Goal: Find specific page/section: Find specific page/section

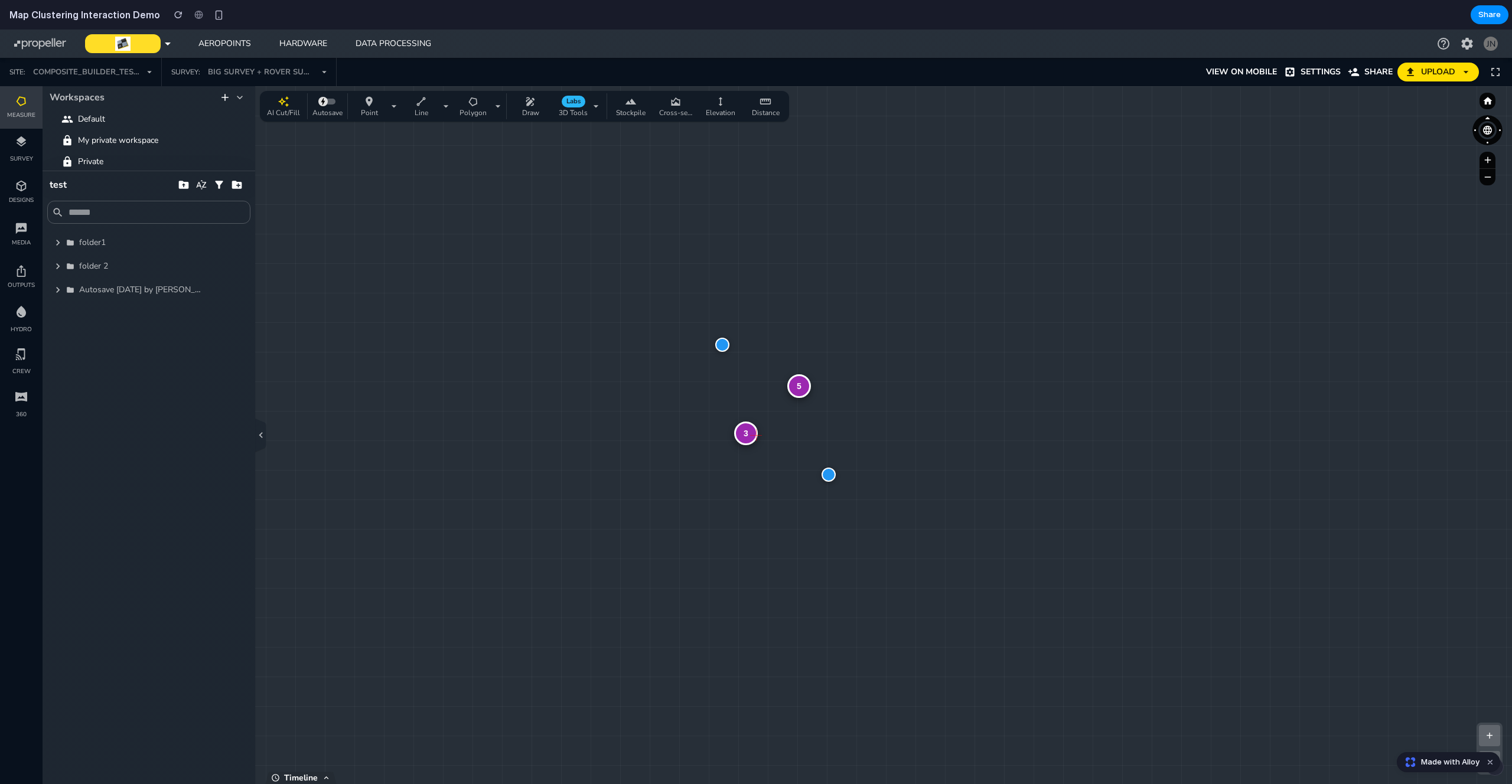
drag, startPoint x: 707, startPoint y: 409, endPoint x: 711, endPoint y: 405, distance: 5.7
click at [863, 321] on div "4" at bounding box center [860, 317] width 24 height 24
click at [562, 615] on div "2" at bounding box center [560, 610] width 24 height 24
click at [214, 16] on div "button" at bounding box center [218, 15] width 10 height 10
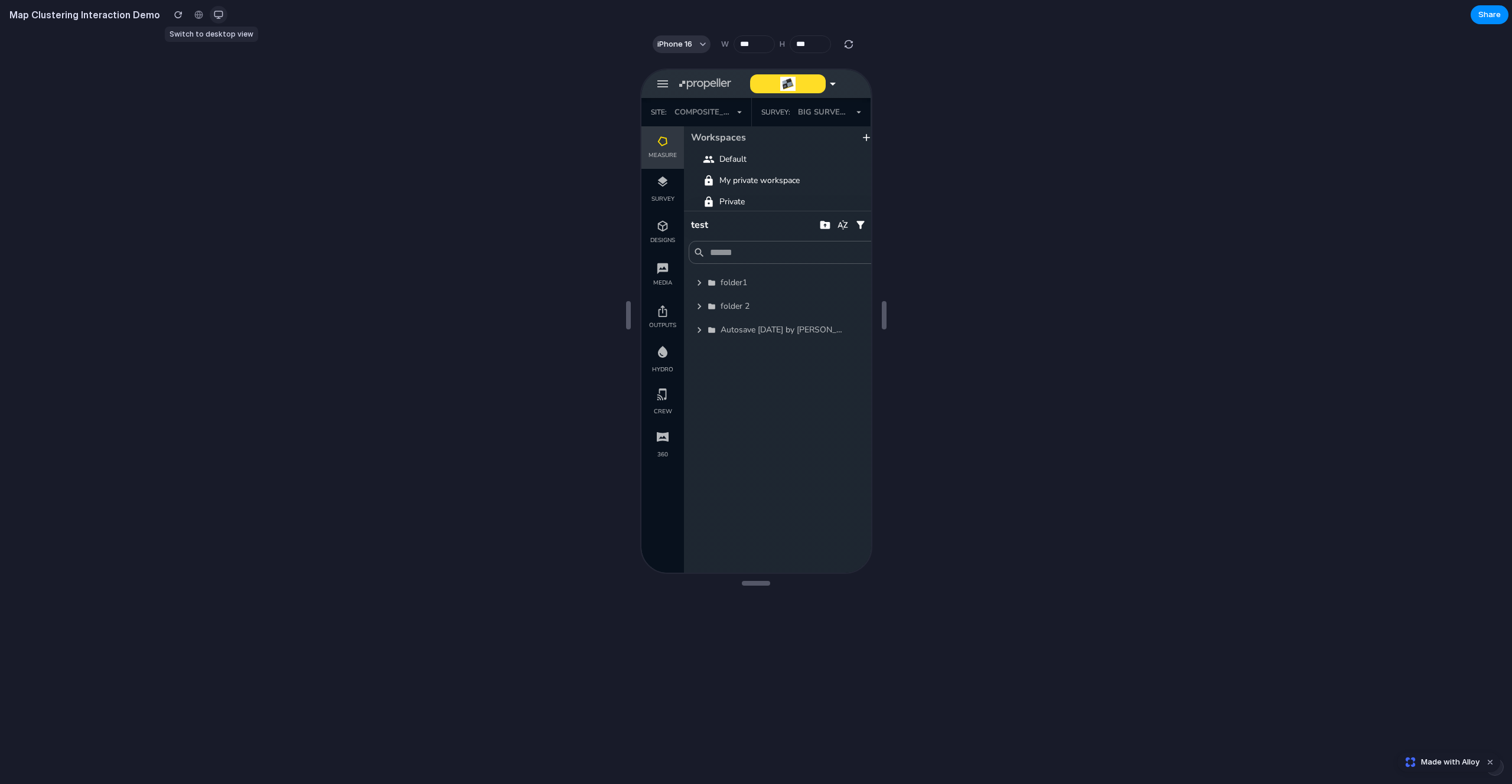
click at [214, 16] on div "button" at bounding box center [218, 15] width 9 height 9
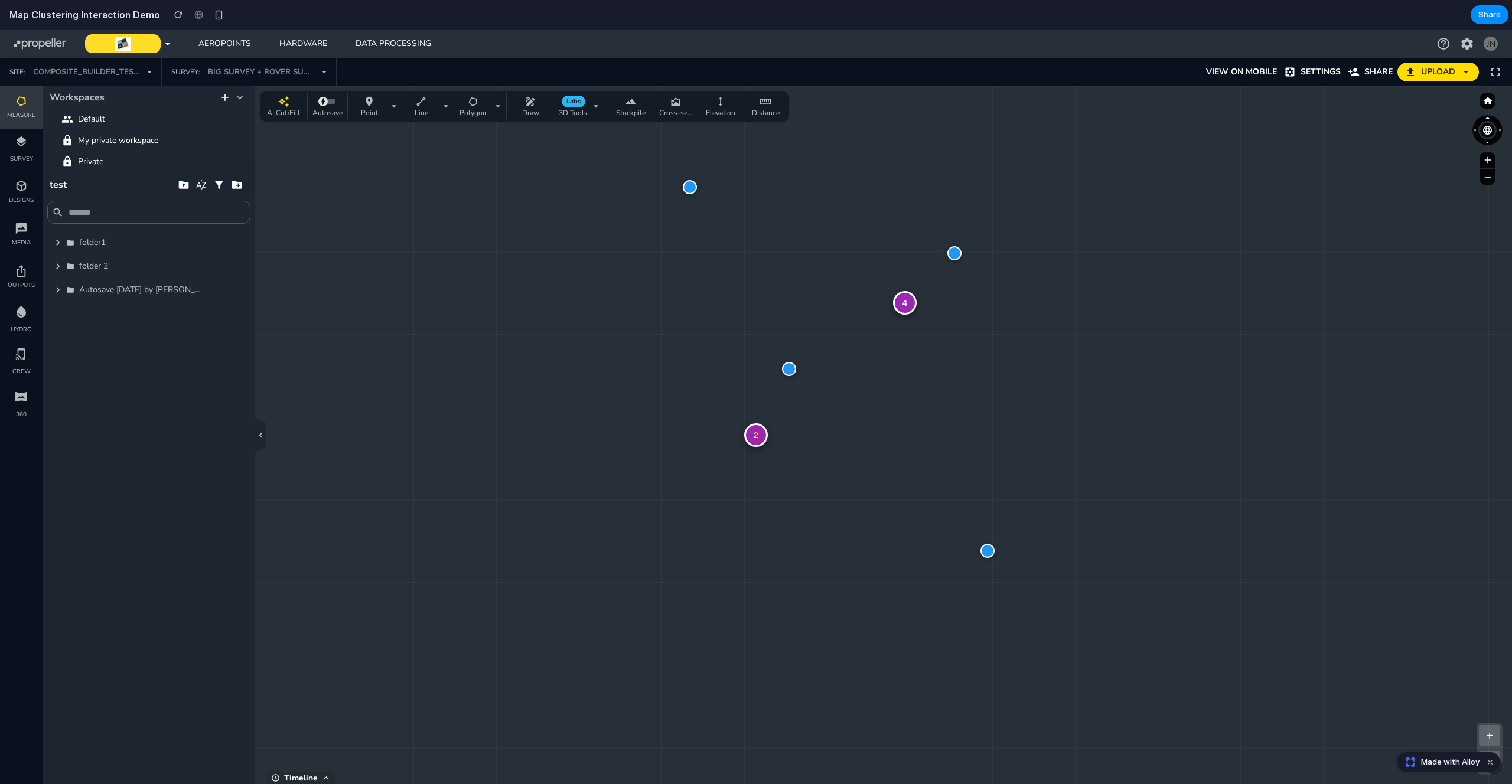
click at [582, 110] on p "3D Tools" at bounding box center [574, 112] width 29 height 9
click at [537, 106] on div "button" at bounding box center [530, 102] width 38 height 12
click at [498, 110] on icon "button" at bounding box center [498, 106] width 12 height 12
click at [53, 244] on icon "button" at bounding box center [58, 243] width 12 height 12
click at [57, 245] on icon "button" at bounding box center [58, 243] width 12 height 12
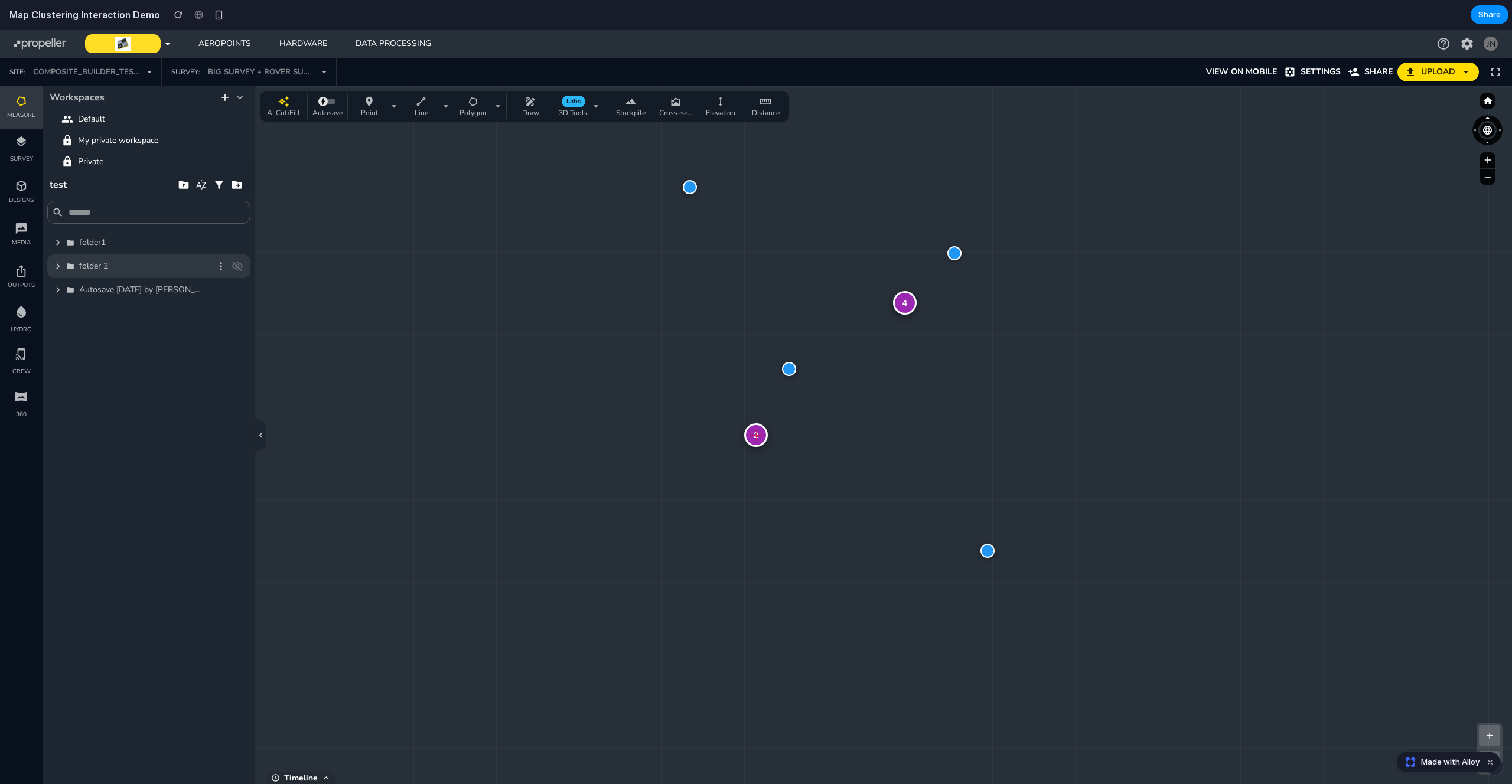
click at [59, 265] on icon "button" at bounding box center [57, 266] width 3 height 6
click at [59, 266] on icon "button" at bounding box center [57, 266] width 3 height 6
click at [54, 286] on icon "button" at bounding box center [58, 290] width 12 height 12
click at [760, 435] on div "2" at bounding box center [756, 436] width 24 height 24
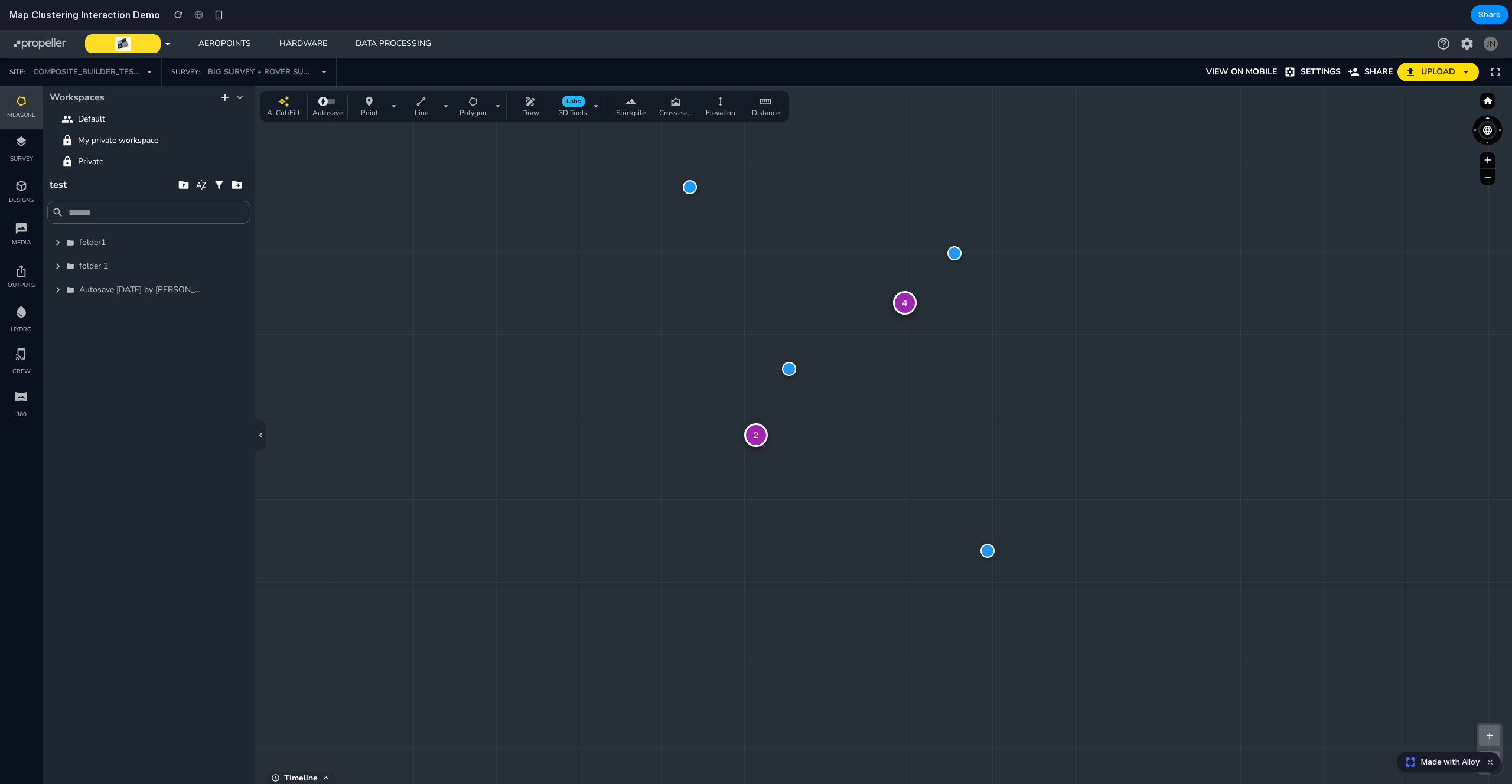
click at [789, 370] on div at bounding box center [789, 369] width 14 height 14
click at [761, 434] on div "2" at bounding box center [756, 436] width 24 height 24
